Goal: Task Accomplishment & Management: Manage account settings

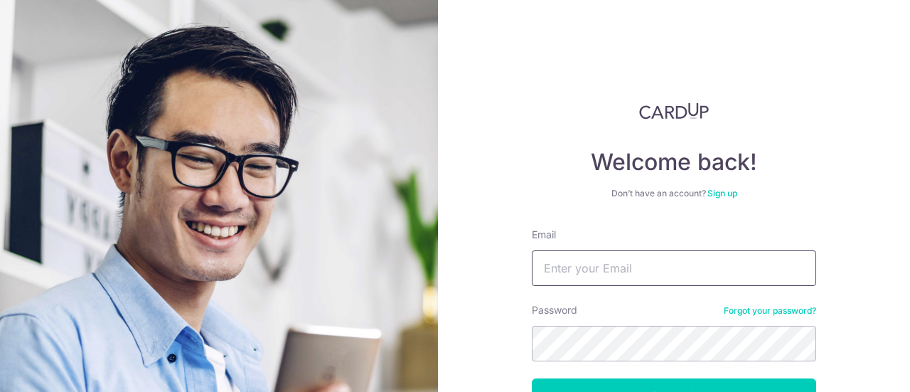
click at [580, 262] on input "Email" at bounding box center [674, 268] width 284 height 36
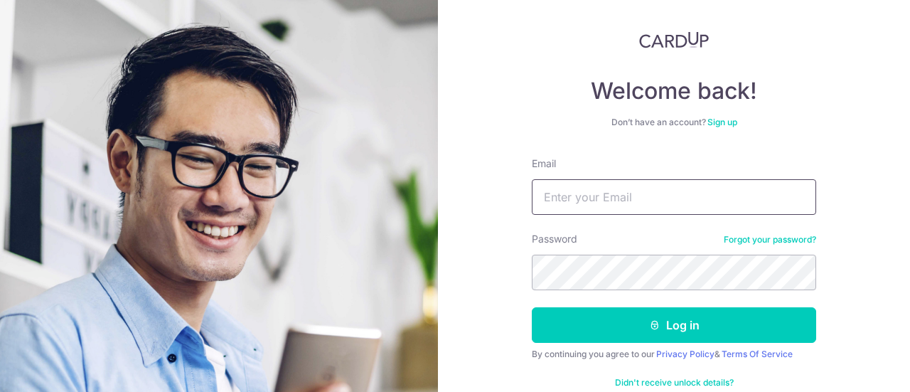
click at [598, 194] on input "Email" at bounding box center [674, 197] width 284 height 36
click at [586, 200] on input "Email" at bounding box center [674, 197] width 284 height 36
type input "[EMAIL_ADDRESS][DOMAIN_NAME]"
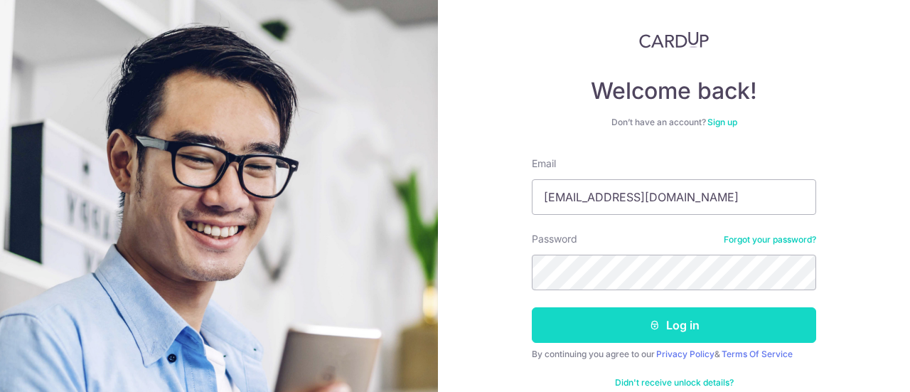
click at [708, 323] on button "Log in" at bounding box center [674, 325] width 284 height 36
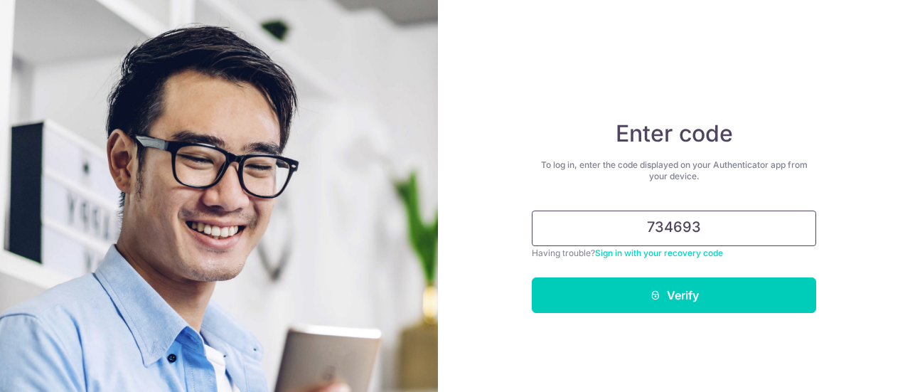
type input "734693"
click at [532, 277] on button "Verify" at bounding box center [674, 295] width 284 height 36
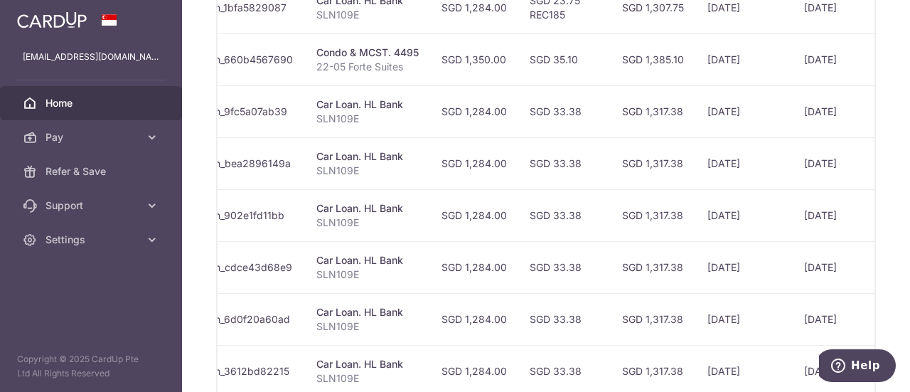
scroll to position [355, 0]
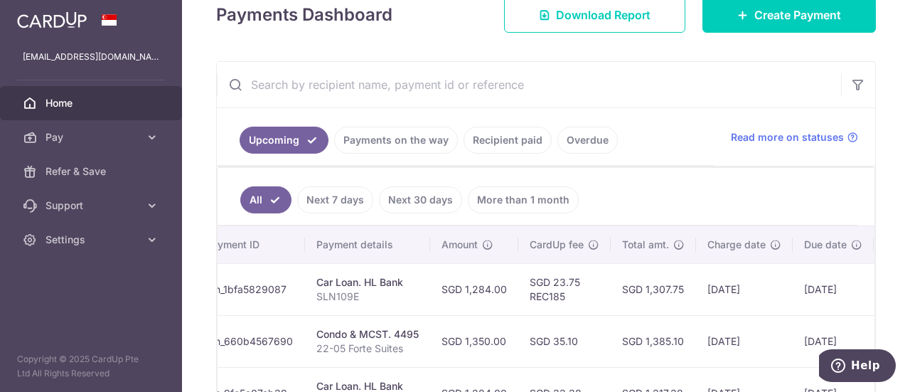
click at [505, 139] on link "Recipient paid" at bounding box center [507, 140] width 88 height 27
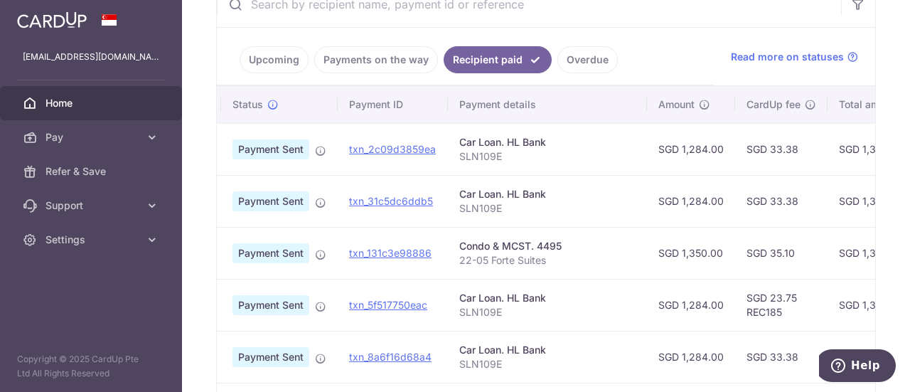
scroll to position [293, 0]
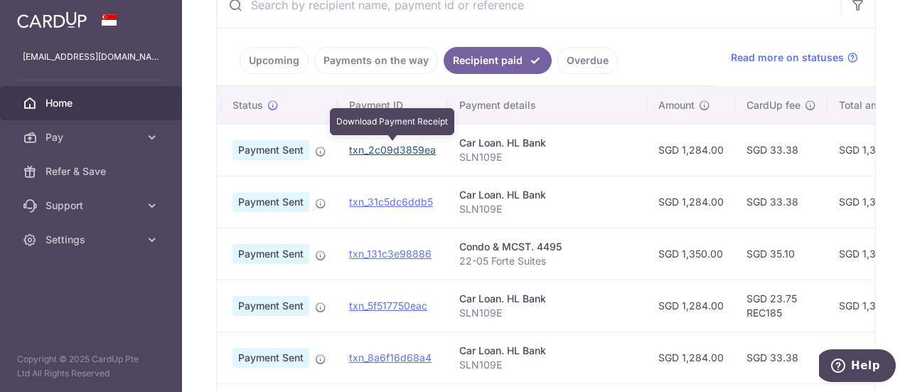
drag, startPoint x: 380, startPoint y: 148, endPoint x: 524, endPoint y: 50, distance: 174.6
click at [380, 148] on link "txn_2c09d3859ea" at bounding box center [392, 150] width 87 height 12
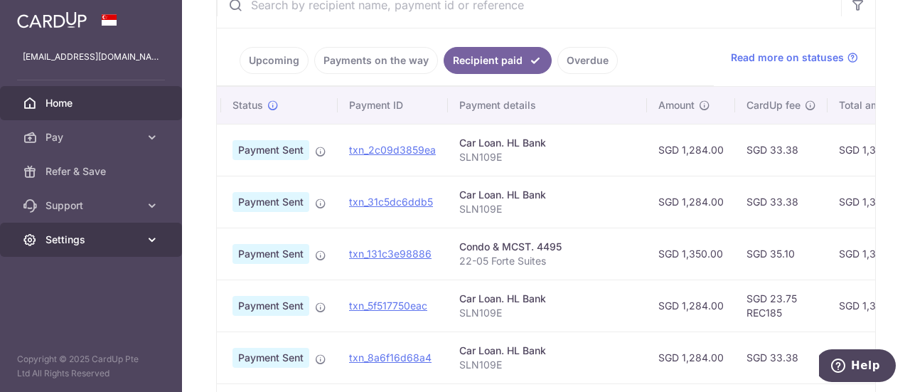
click at [146, 238] on icon at bounding box center [152, 239] width 14 height 14
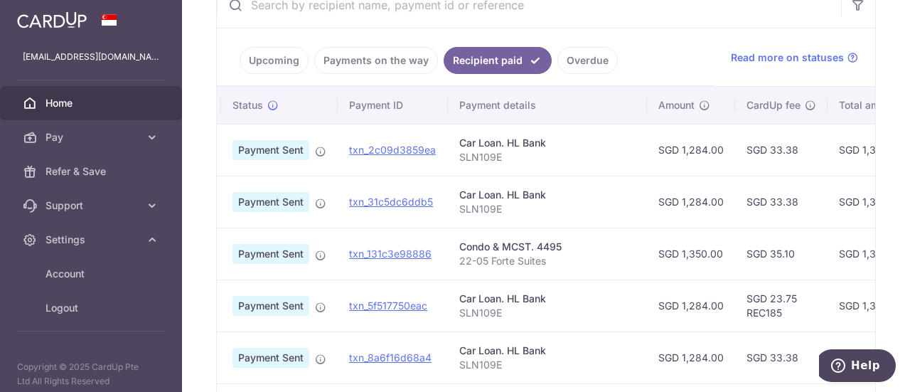
click at [279, 60] on link "Upcoming" at bounding box center [274, 60] width 69 height 27
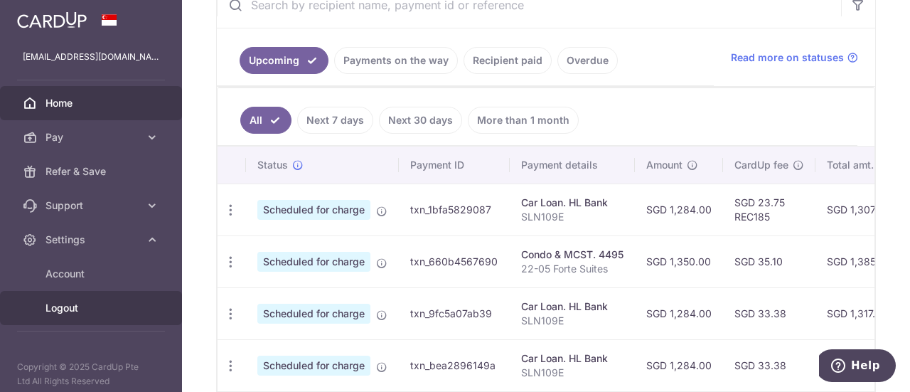
click at [85, 308] on span "Logout" at bounding box center [92, 308] width 94 height 14
